Goal: Information Seeking & Learning: Understand process/instructions

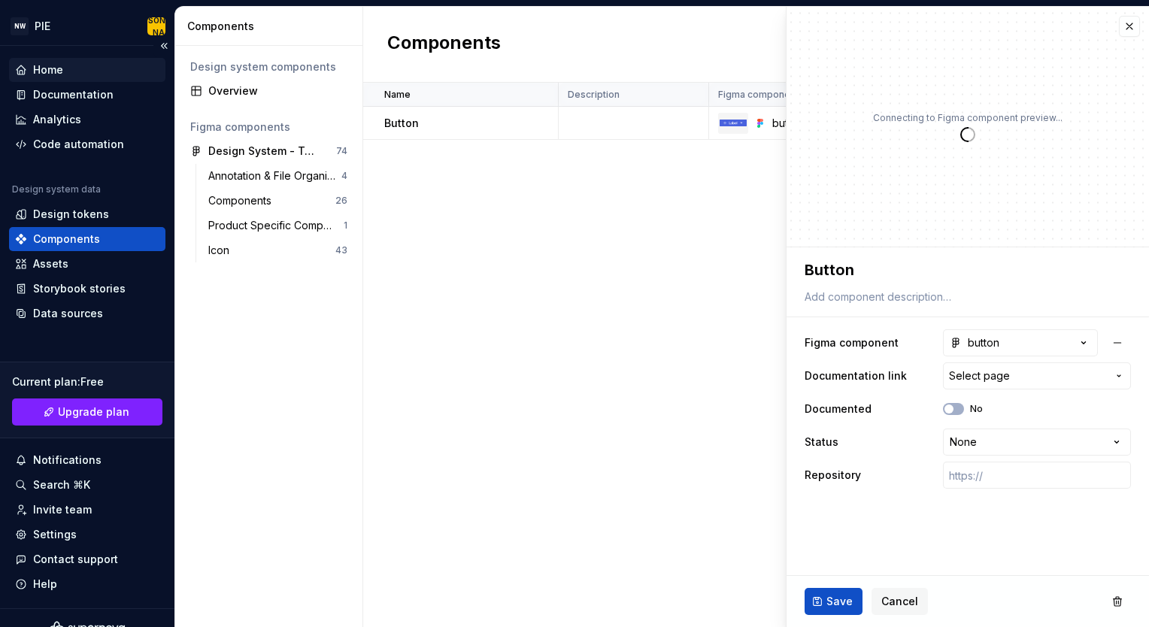
click at [60, 74] on div "Home" at bounding box center [48, 69] width 30 height 15
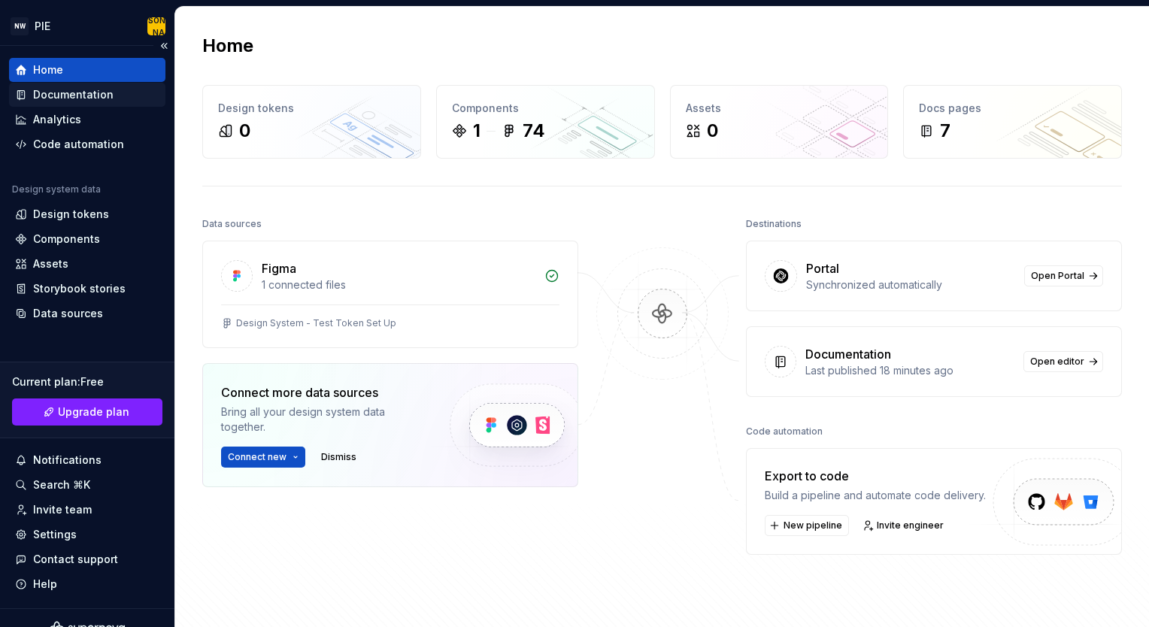
click at [88, 92] on div "Documentation" at bounding box center [73, 94] width 80 height 15
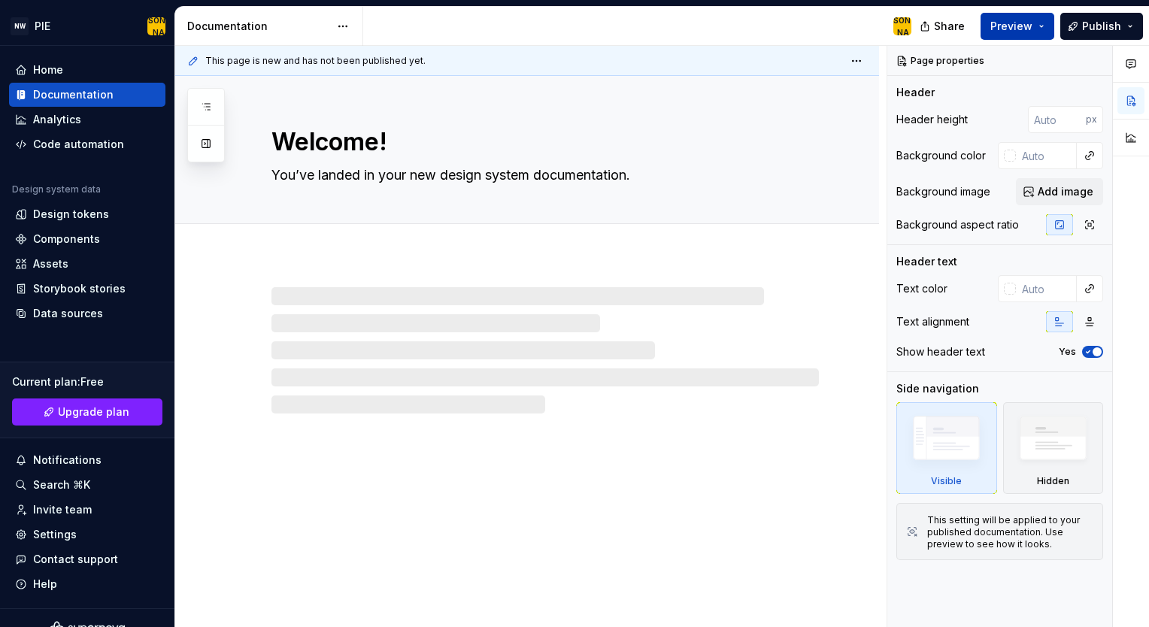
click at [1007, 23] on span "Preview" at bounding box center [1012, 26] width 42 height 15
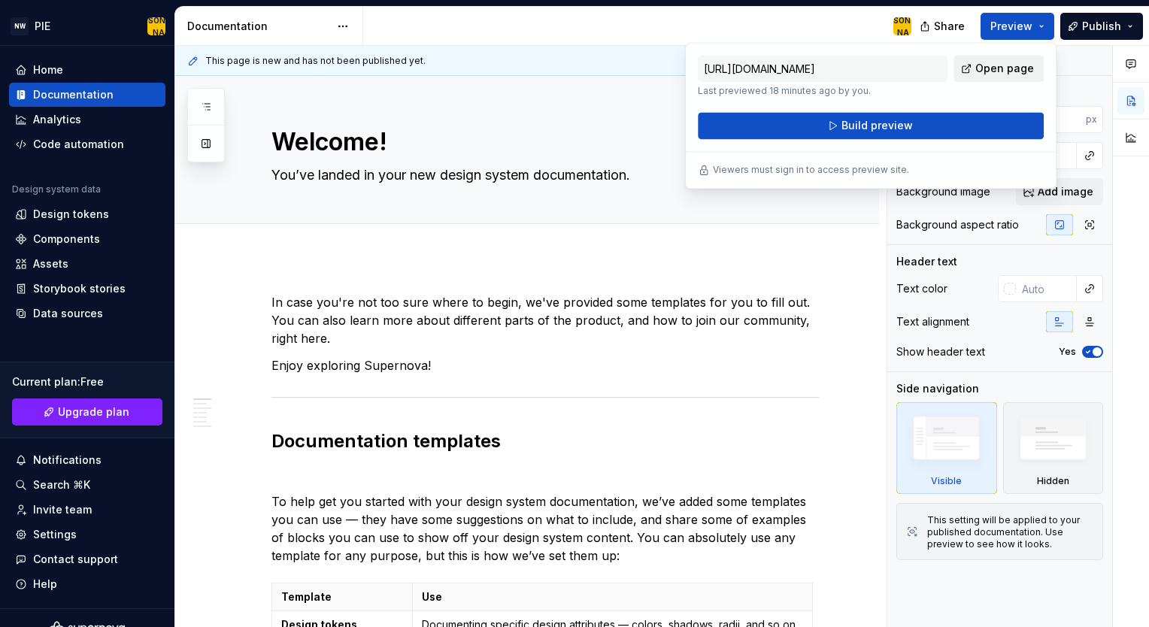
click at [998, 67] on span "Open page" at bounding box center [1005, 68] width 59 height 15
type textarea "*"
